Goal: Transaction & Acquisition: Purchase product/service

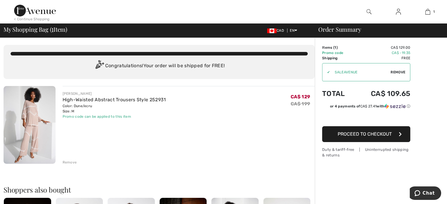
click at [71, 161] on div "Remove" at bounding box center [70, 162] width 14 height 5
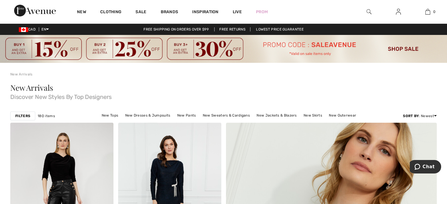
click at [312, 44] on img at bounding box center [223, 49] width 447 height 28
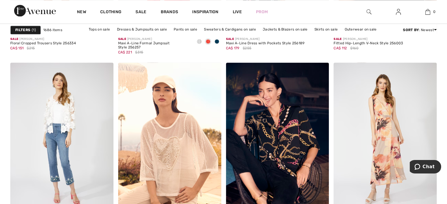
scroll to position [1088, 0]
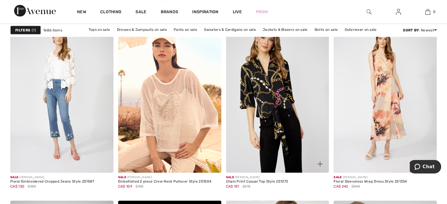
click at [273, 91] on img at bounding box center [277, 95] width 103 height 155
